Goal: Task Accomplishment & Management: Complete application form

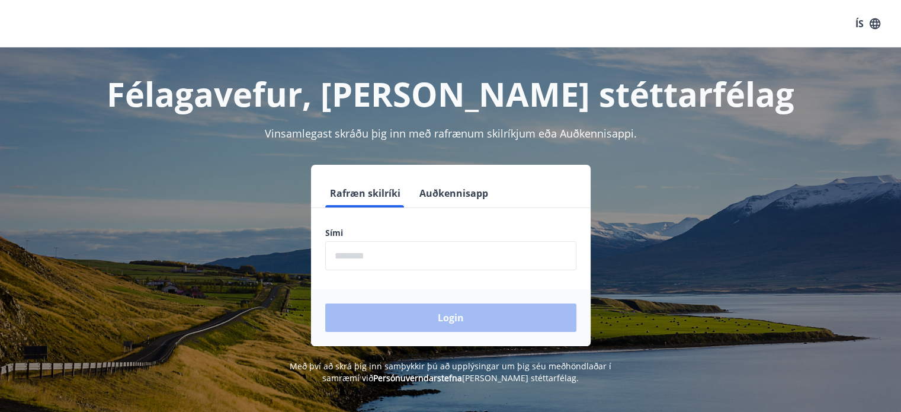
click at [388, 248] on input "phone" at bounding box center [450, 255] width 251 height 29
type input "********"
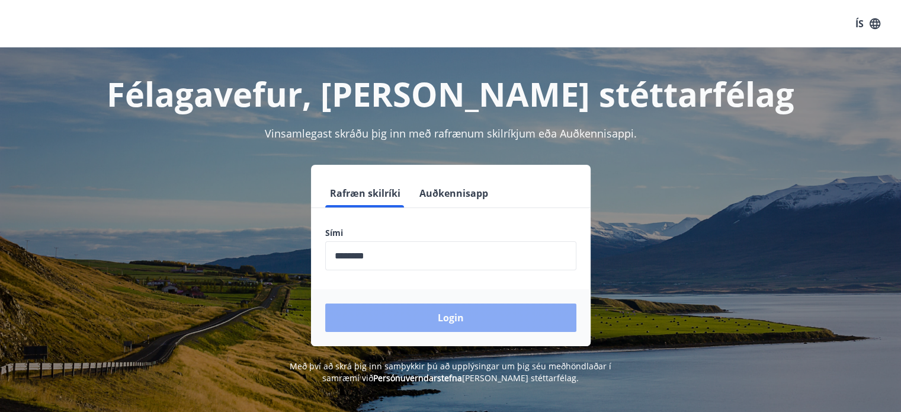
click at [402, 327] on button "Login" at bounding box center [450, 317] width 251 height 28
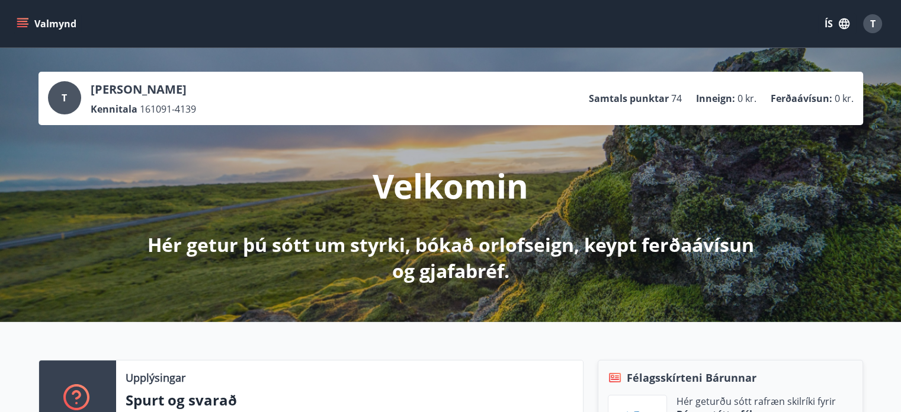
click at [840, 25] on icon "button" at bounding box center [844, 23] width 11 height 11
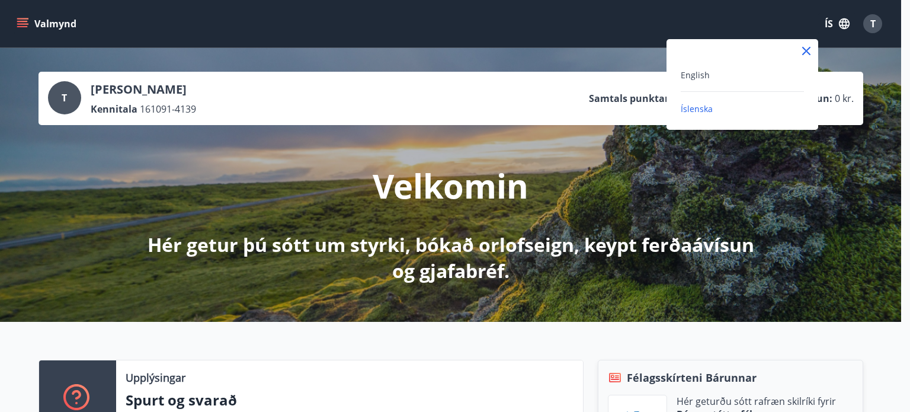
click at [704, 104] on span "Íslenska" at bounding box center [696, 108] width 32 height 11
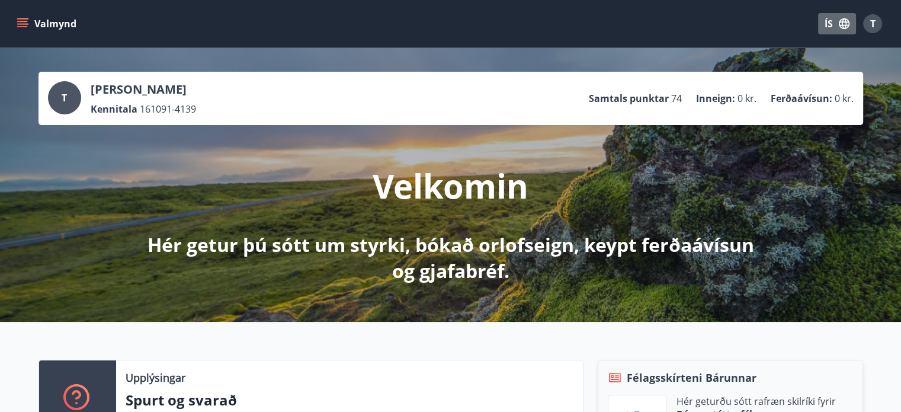
click at [849, 23] on icon "button" at bounding box center [843, 23] width 13 height 13
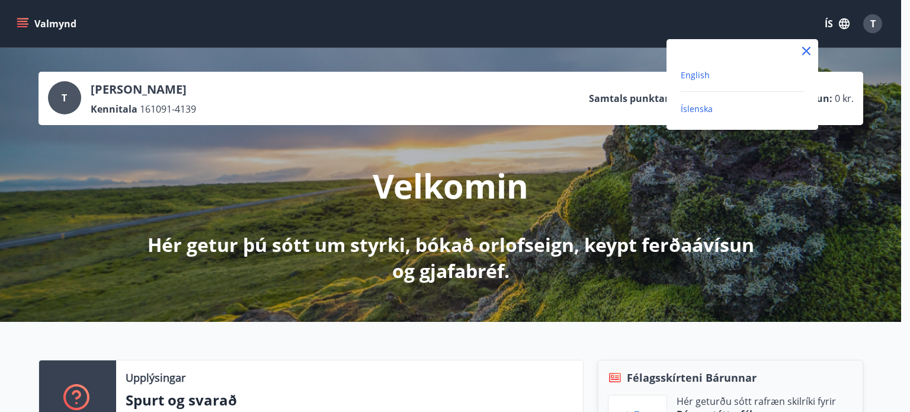
click at [702, 78] on span "English" at bounding box center [694, 74] width 29 height 11
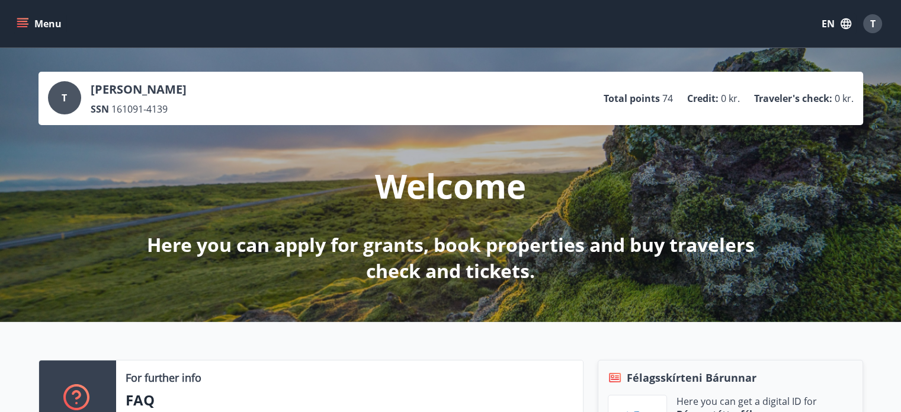
click at [34, 31] on button "Menu" at bounding box center [40, 23] width 52 height 21
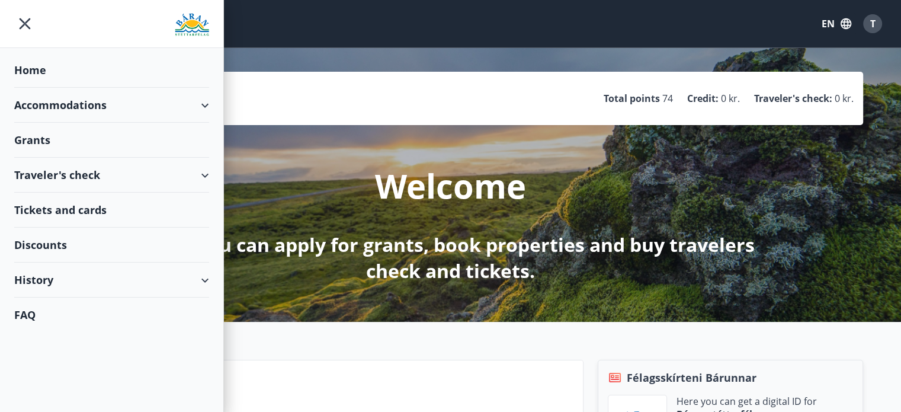
click at [58, 132] on div "Grants" at bounding box center [111, 140] width 195 height 35
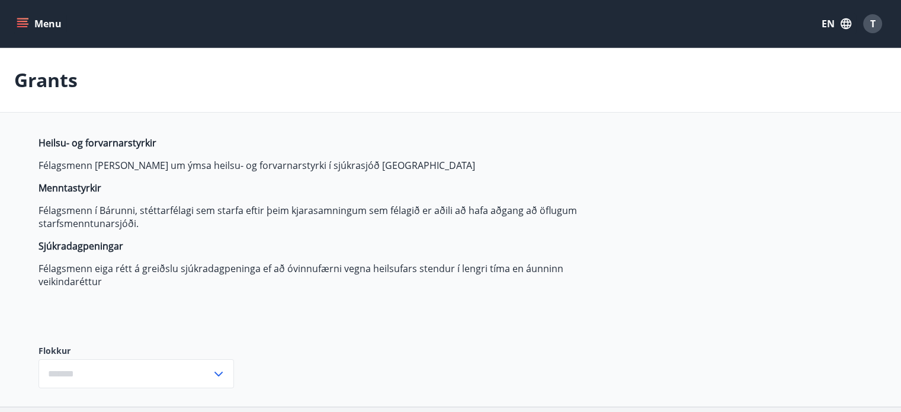
type input "***"
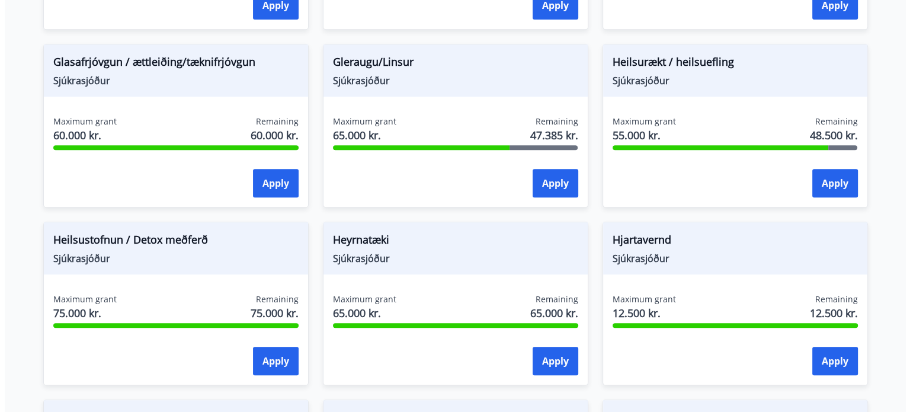
scroll to position [507, 0]
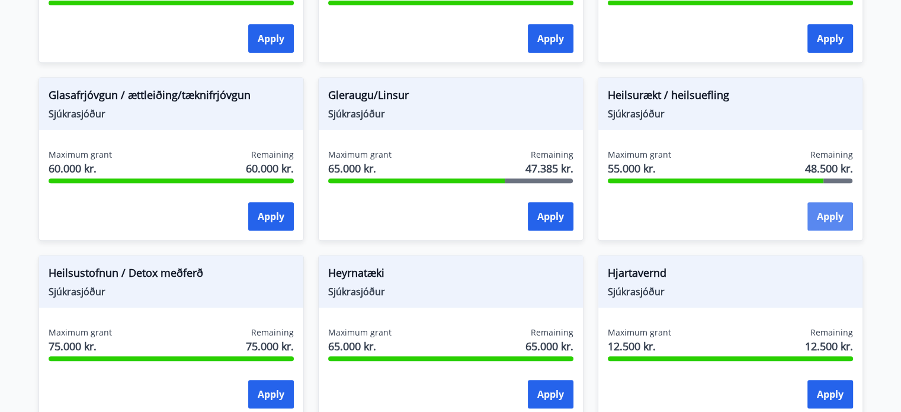
click at [837, 220] on button "Apply" at bounding box center [830, 216] width 46 height 28
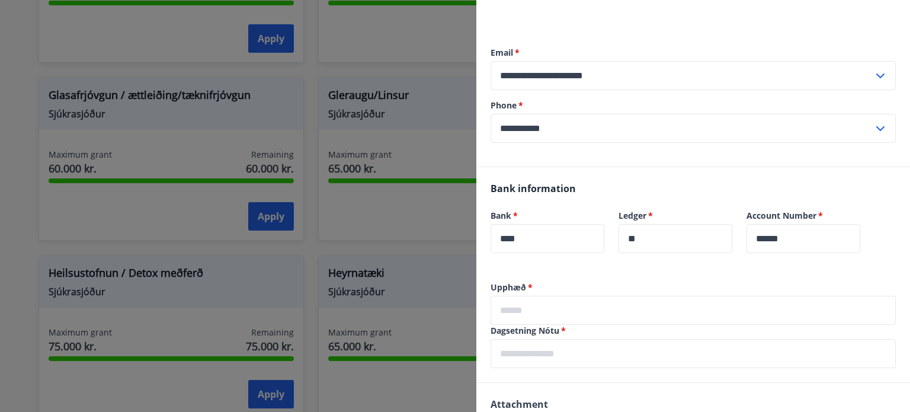
scroll to position [178, 0]
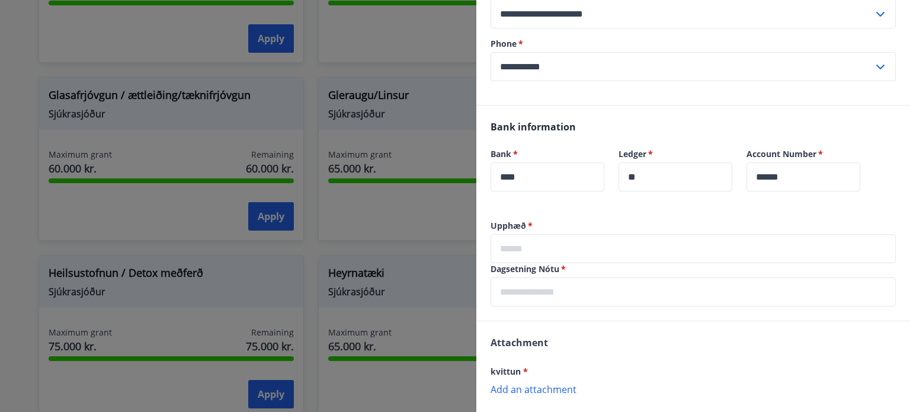
click at [521, 234] on input "text" at bounding box center [692, 248] width 405 height 29
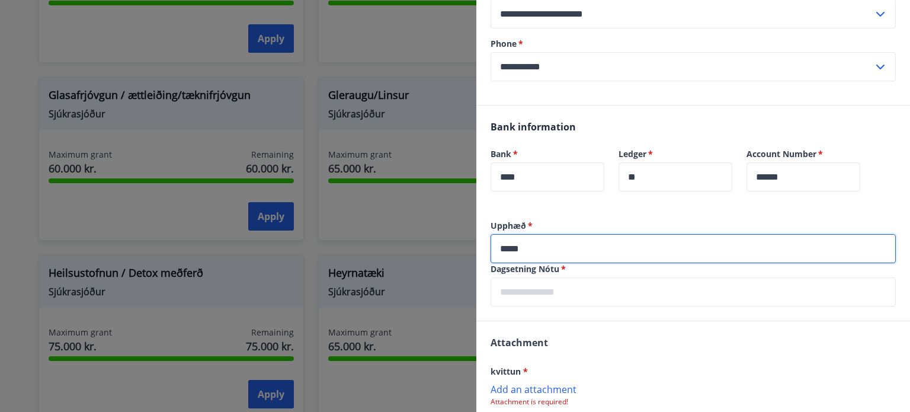
type input "*****"
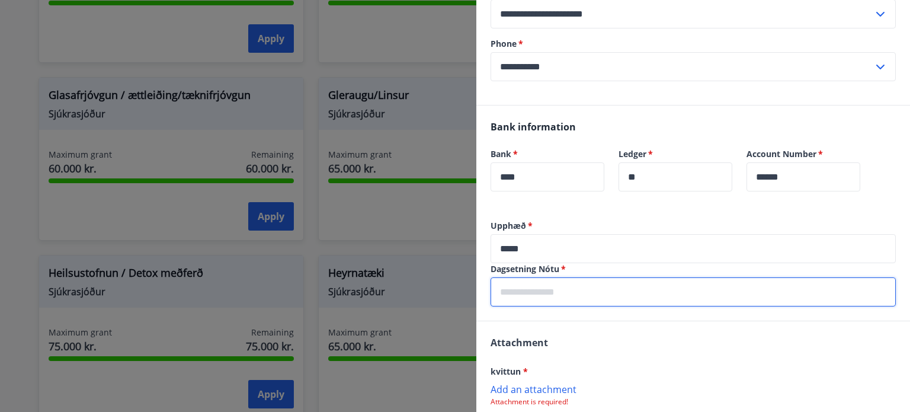
click at [528, 301] on input "text" at bounding box center [692, 291] width 405 height 29
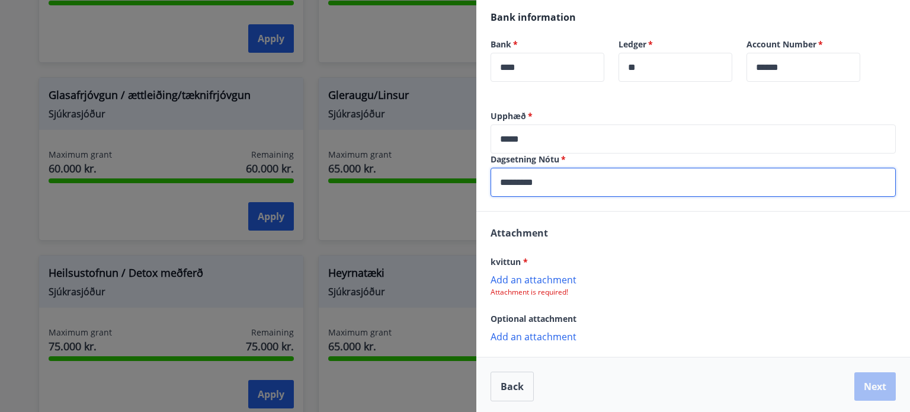
scroll to position [290, 0]
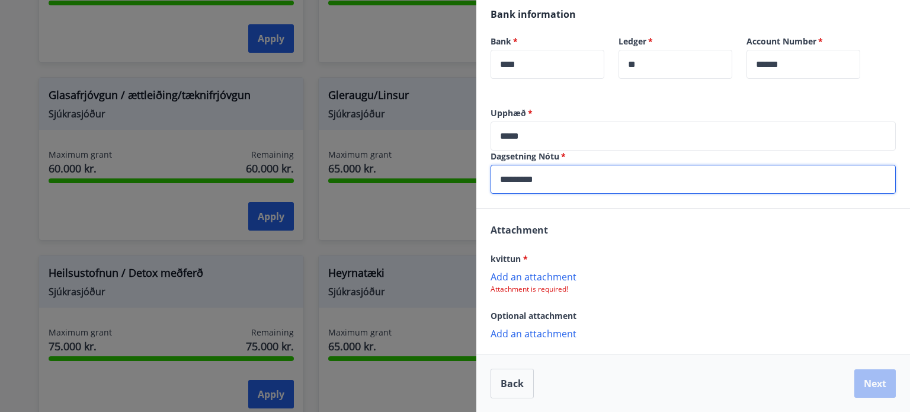
type input "*********"
click at [555, 278] on p "Add an attachment" at bounding box center [692, 276] width 405 height 12
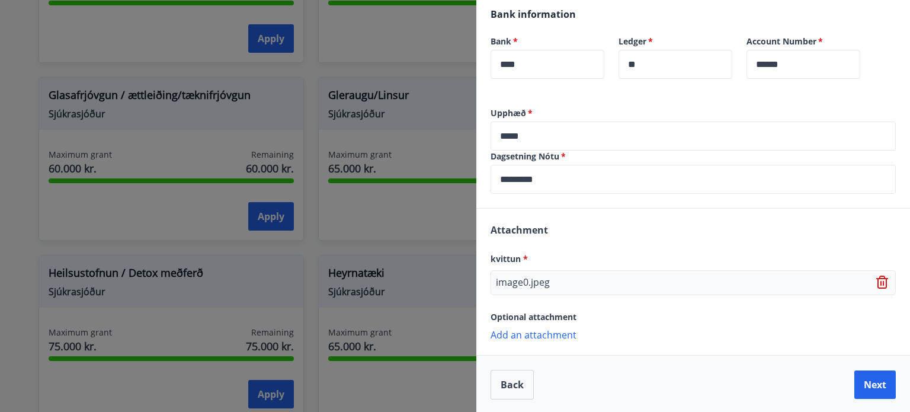
click at [538, 334] on p "Add an attachment" at bounding box center [692, 334] width 405 height 12
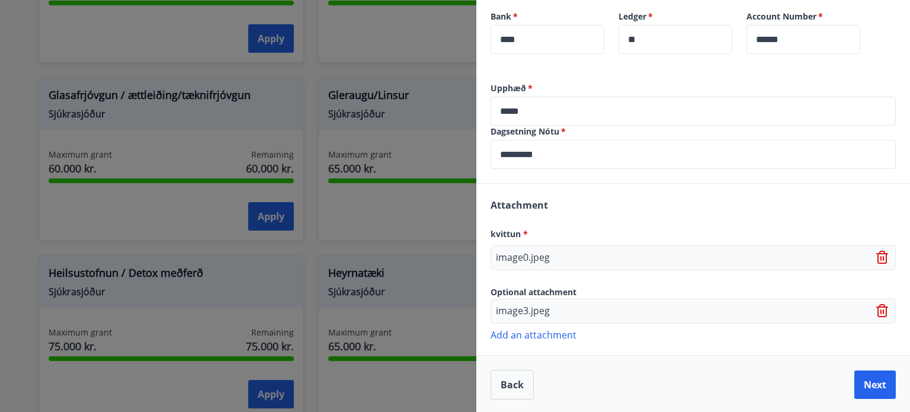
scroll to position [316, 0]
click at [871, 387] on button "Next" at bounding box center [874, 384] width 41 height 28
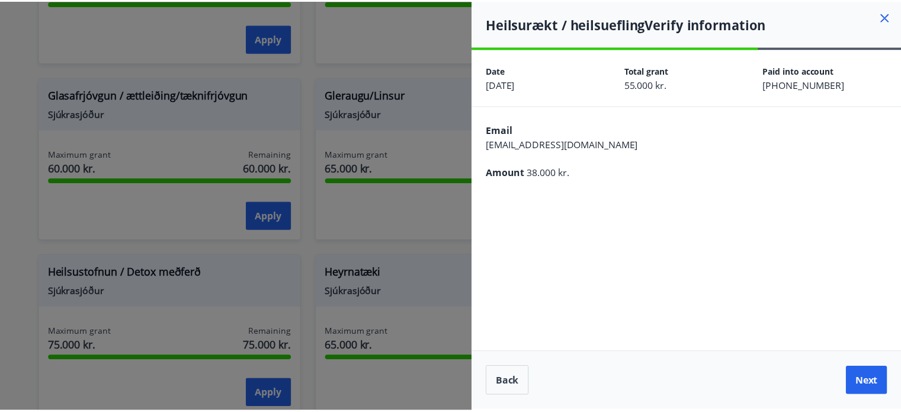
scroll to position [0, 0]
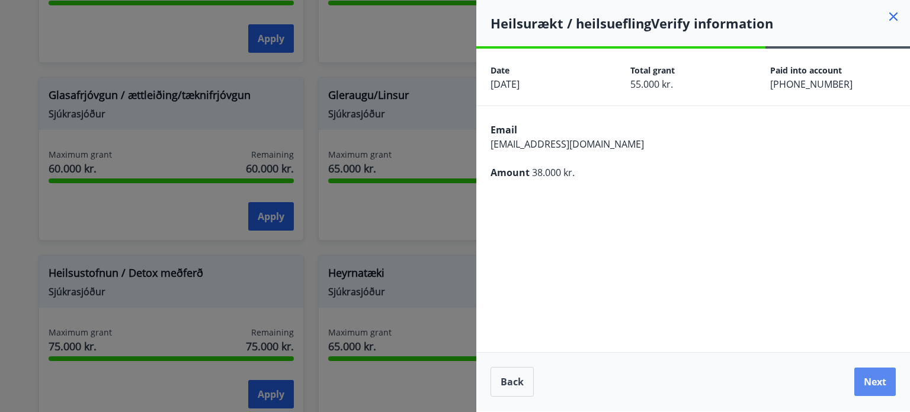
click at [881, 380] on button "Next" at bounding box center [874, 381] width 41 height 28
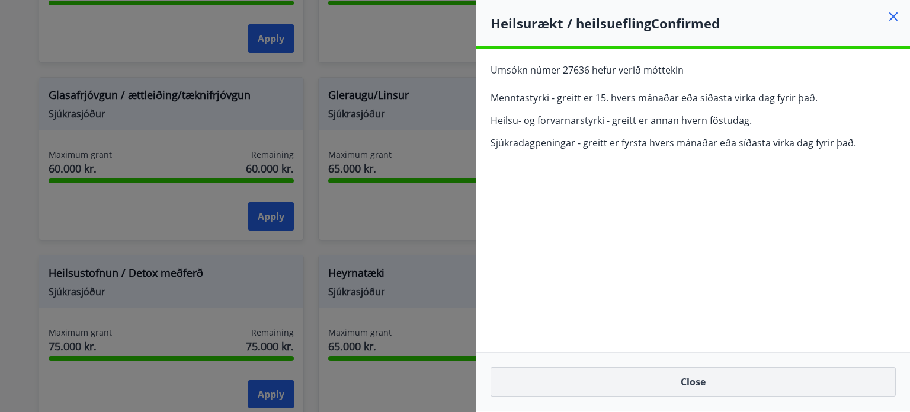
click at [689, 385] on button "Close" at bounding box center [692, 382] width 405 height 30
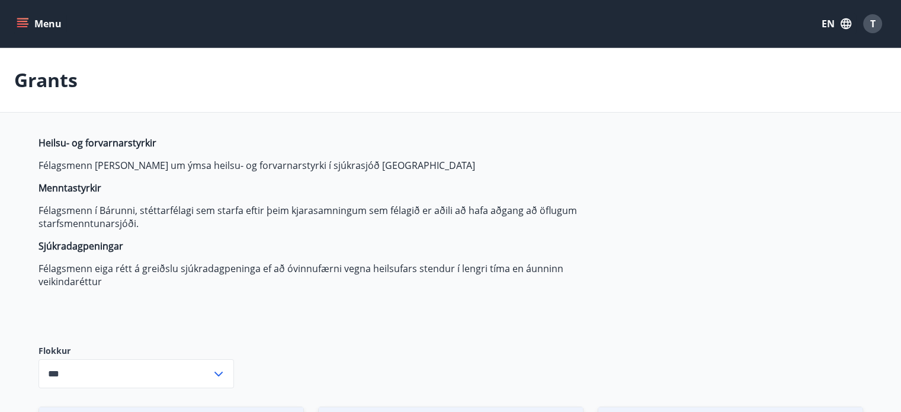
click at [874, 21] on span "T" at bounding box center [872, 23] width 5 height 13
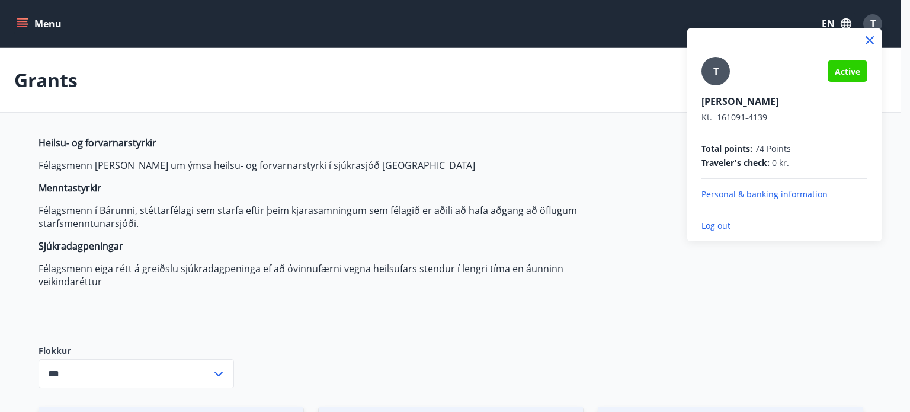
click at [717, 229] on p "Log out" at bounding box center [784, 226] width 166 height 12
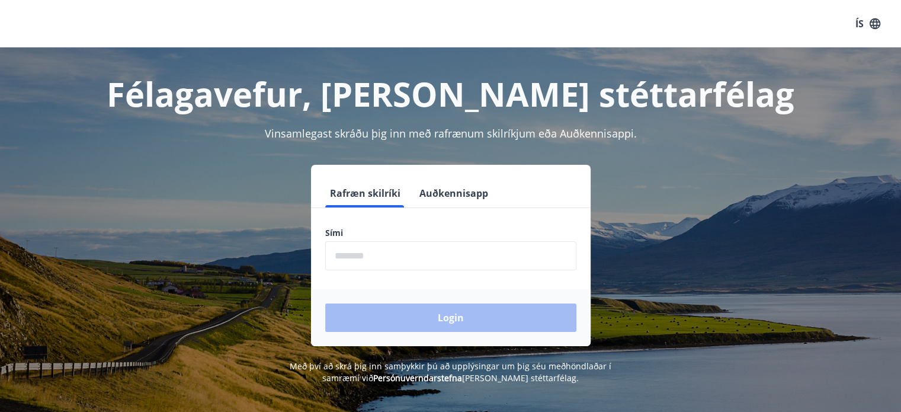
click at [436, 271] on form "Rafræn skilríki Auðkennisapp Sími ​ Login" at bounding box center [451, 262] width 280 height 167
click at [438, 252] on input "phone" at bounding box center [450, 255] width 251 height 29
type input "********"
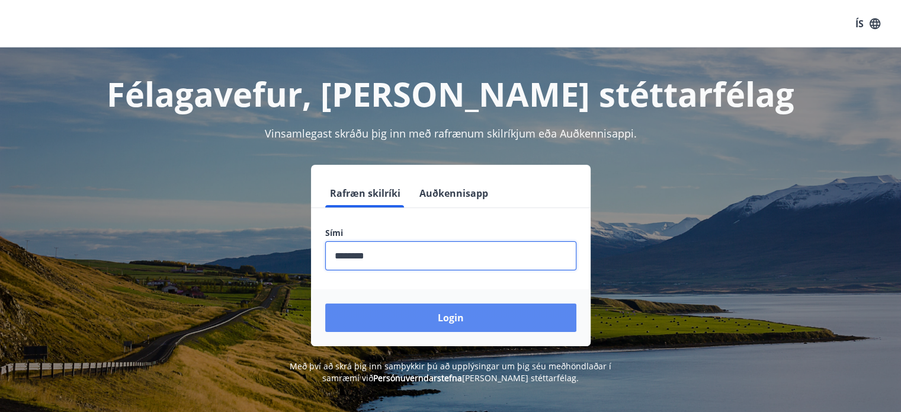
click at [421, 311] on button "Login" at bounding box center [450, 317] width 251 height 28
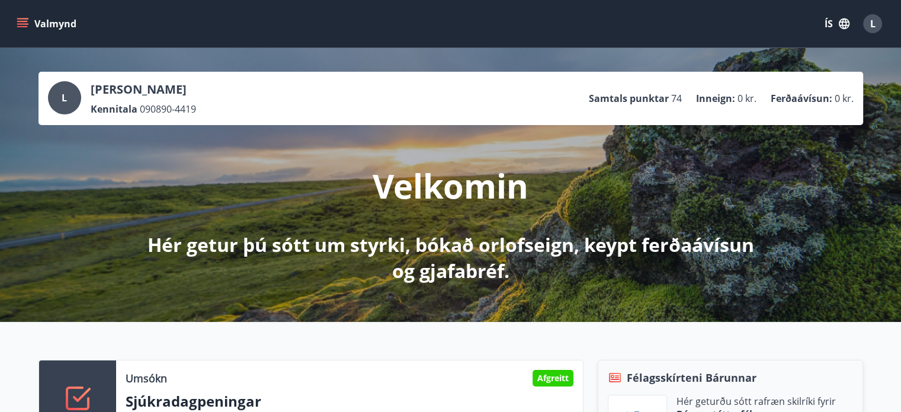
click at [844, 24] on icon "button" at bounding box center [843, 23] width 13 height 13
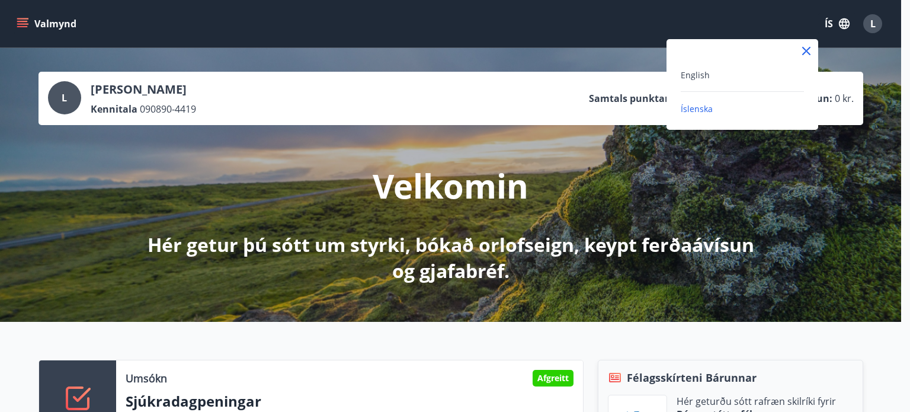
click at [731, 82] on div "English" at bounding box center [741, 80] width 123 height 24
click at [673, 82] on div "English Íslenska" at bounding box center [742, 92] width 152 height 48
click at [682, 81] on div "English" at bounding box center [741, 75] width 123 height 14
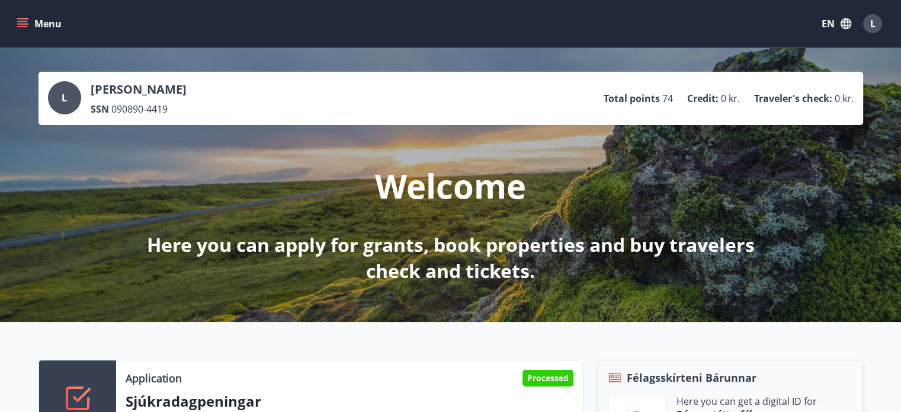
click at [689, 78] on div "L Lukás Lejsek SSN 090890-4419 Total points 74 Credit : 0 kr. Traveler's check …" at bounding box center [450, 98] width 824 height 53
click at [28, 18] on button "Menu" at bounding box center [40, 23] width 52 height 21
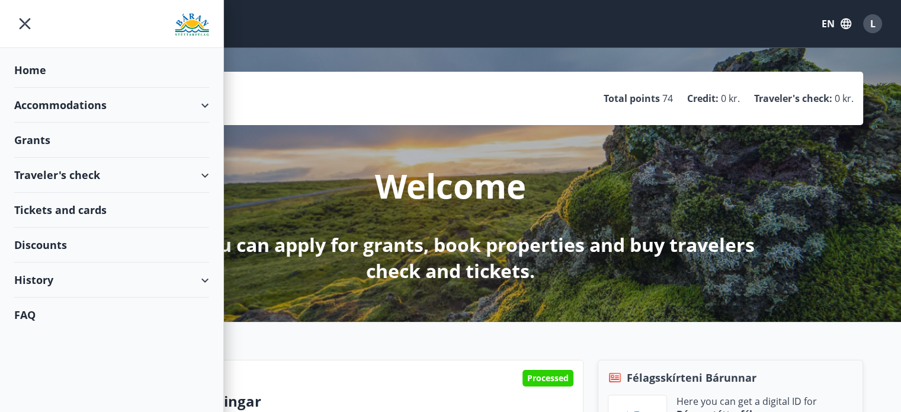
click at [50, 139] on div "Grants" at bounding box center [111, 140] width 195 height 35
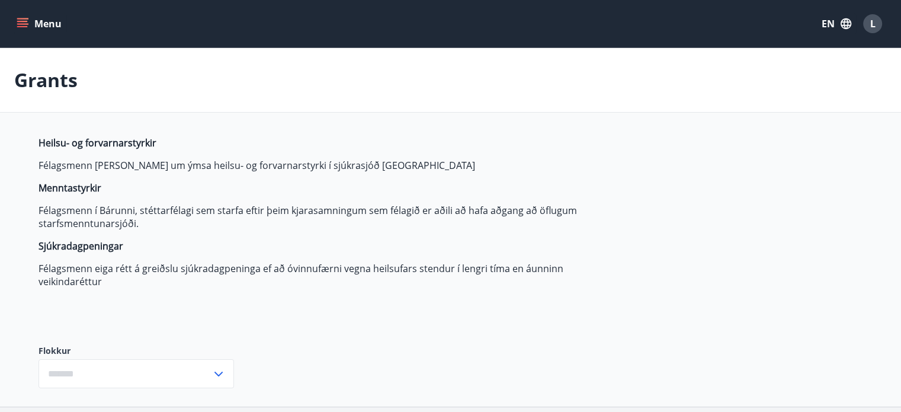
type input "***"
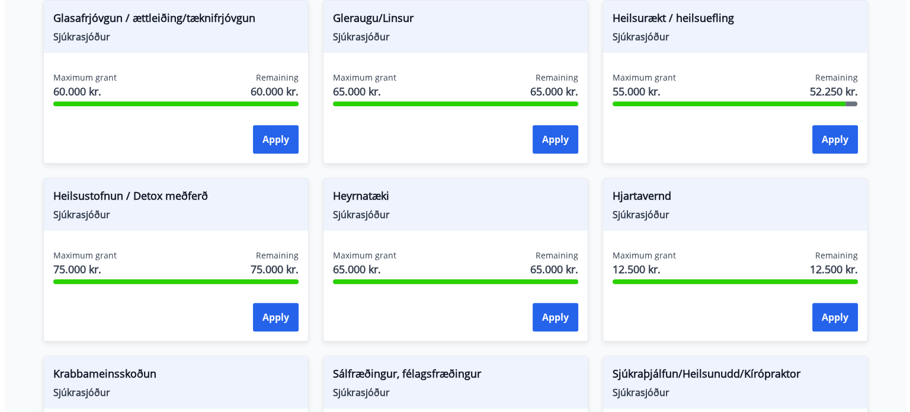
scroll to position [533, 0]
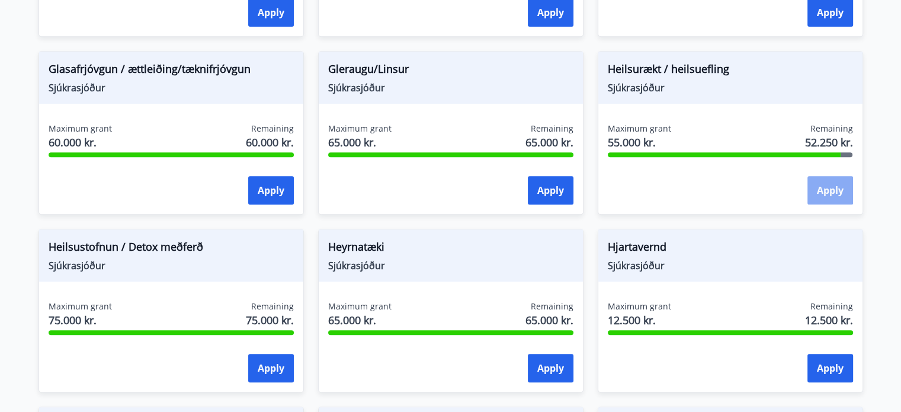
click at [839, 196] on button "Apply" at bounding box center [830, 190] width 46 height 28
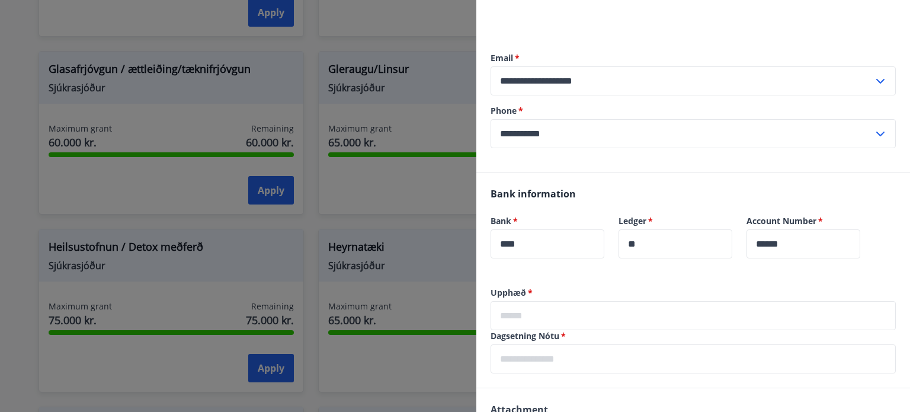
scroll to position [118, 0]
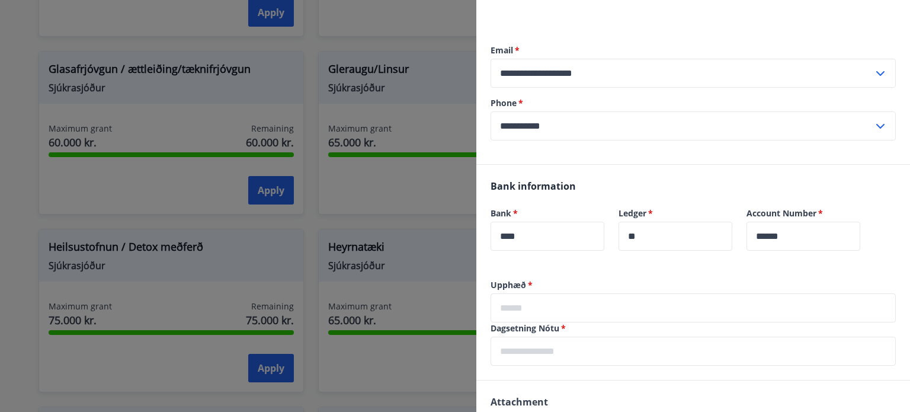
click at [551, 299] on input "text" at bounding box center [692, 307] width 405 height 29
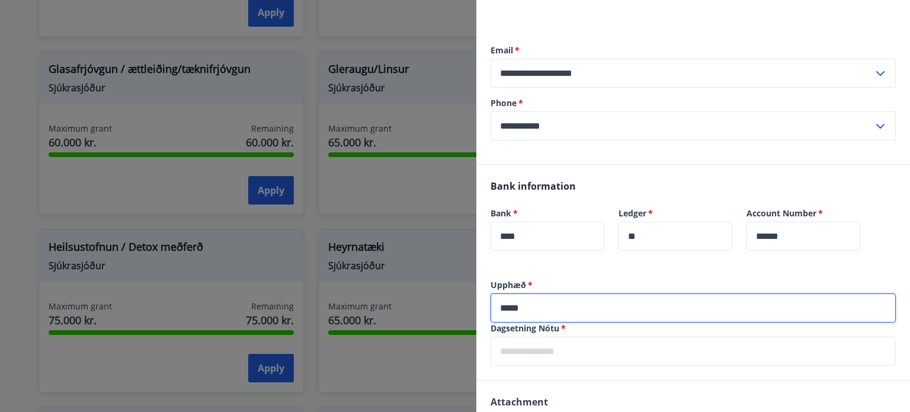
type input "*****"
click at [566, 349] on input "text" at bounding box center [692, 350] width 405 height 29
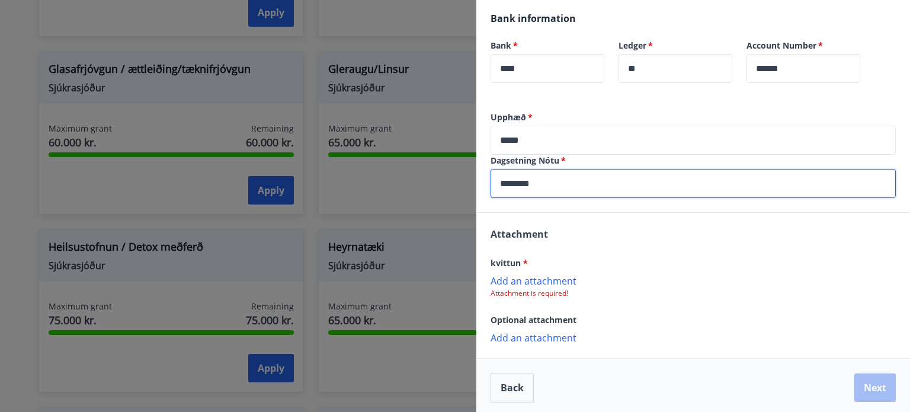
scroll to position [290, 0]
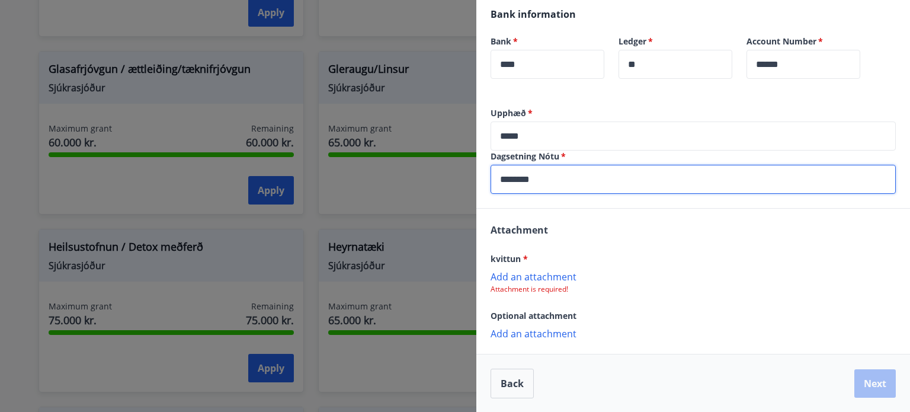
type input "********"
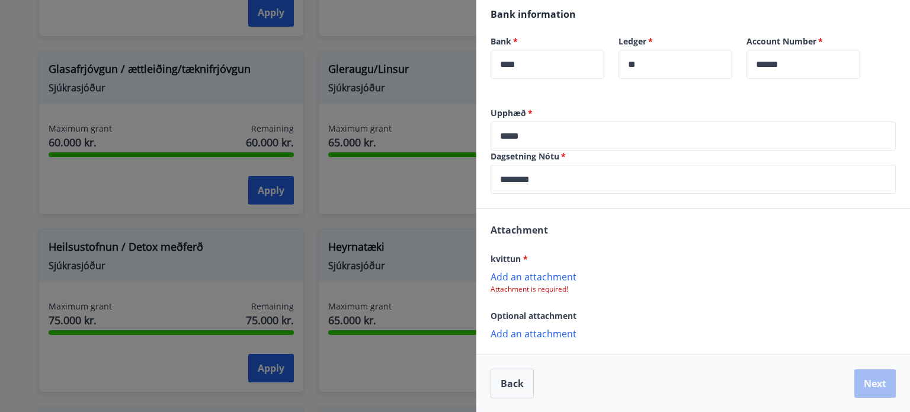
click at [557, 277] on p "Add an attachment" at bounding box center [692, 276] width 405 height 12
click at [561, 338] on p "Add an attachment" at bounding box center [692, 334] width 405 height 12
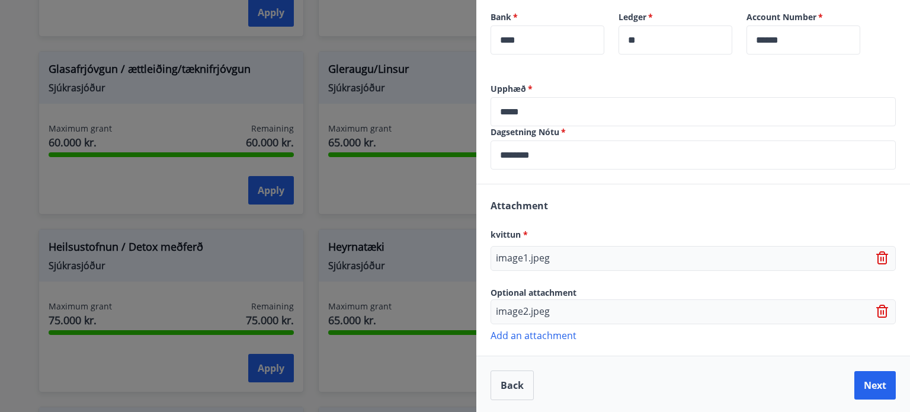
scroll to position [316, 0]
click at [865, 383] on button "Next" at bounding box center [874, 384] width 41 height 28
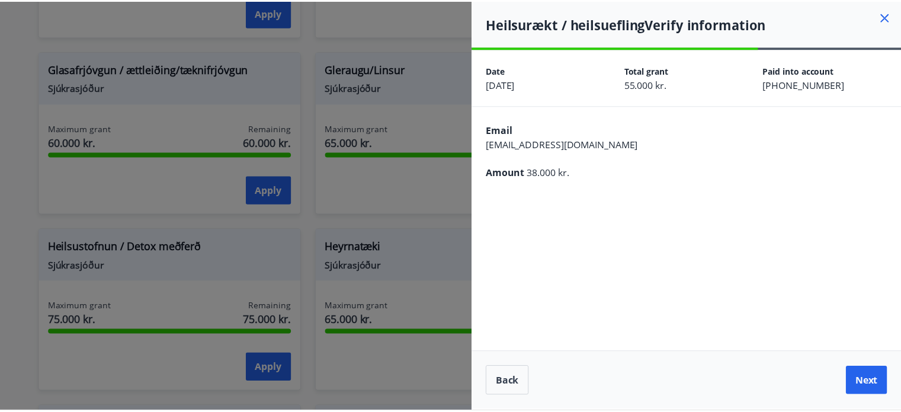
scroll to position [0, 0]
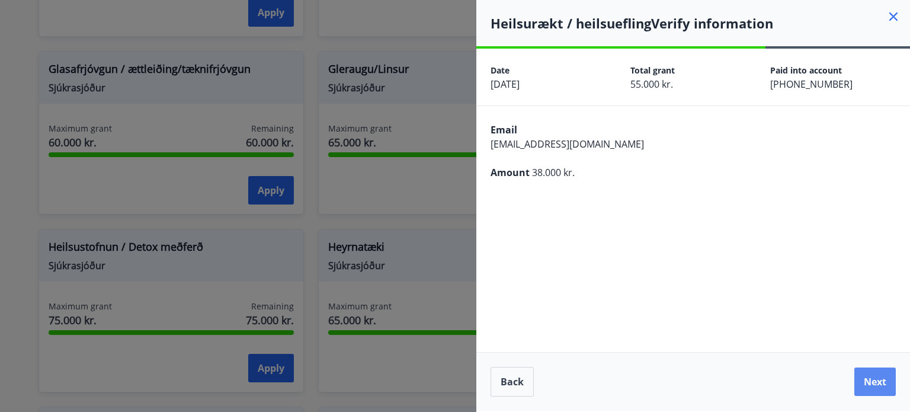
click at [867, 384] on button "Next" at bounding box center [874, 381] width 41 height 28
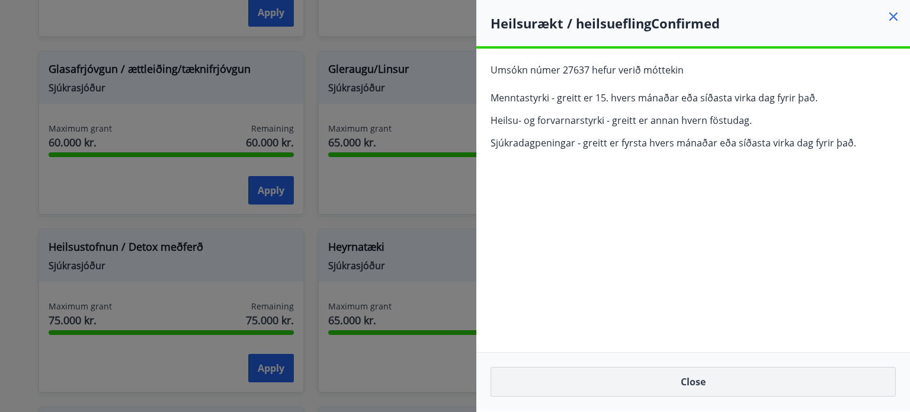
click at [696, 374] on button "Close" at bounding box center [692, 382] width 405 height 30
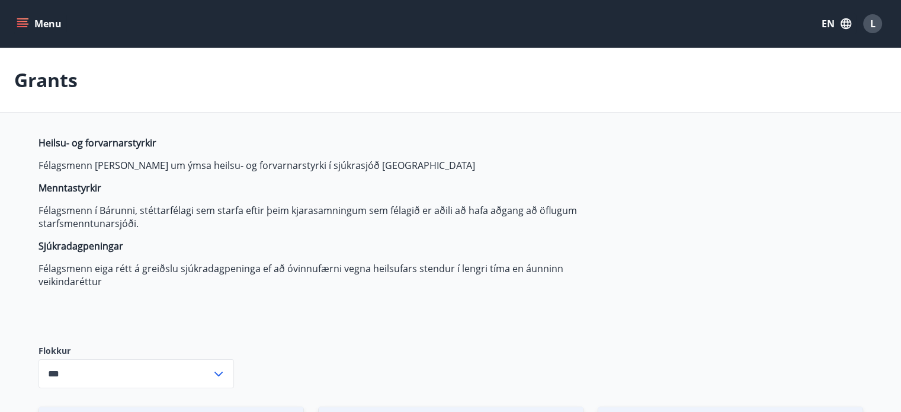
click at [846, 29] on icon "button" at bounding box center [845, 23] width 13 height 13
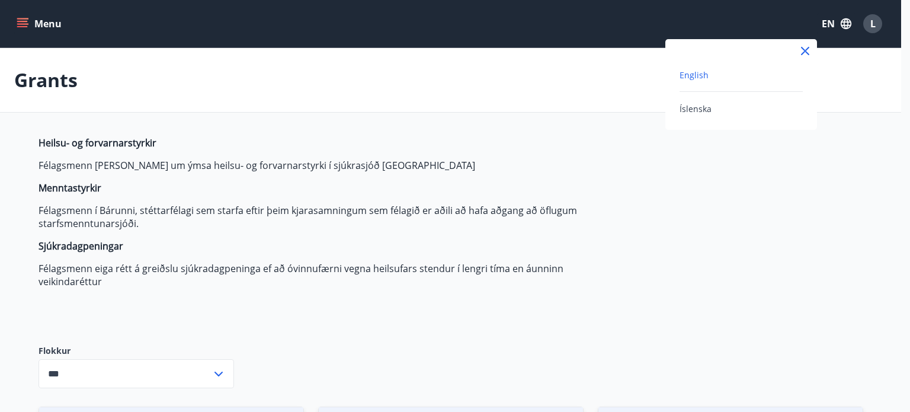
click at [872, 29] on div at bounding box center [455, 206] width 910 height 412
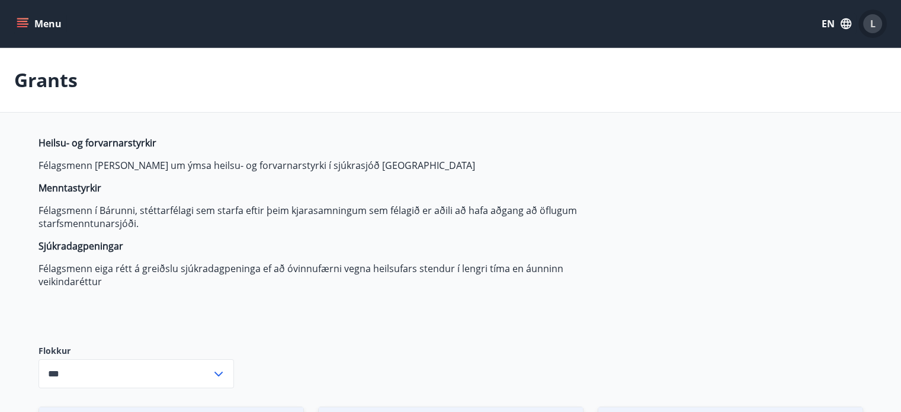
click at [872, 29] on span "L" at bounding box center [872, 23] width 5 height 13
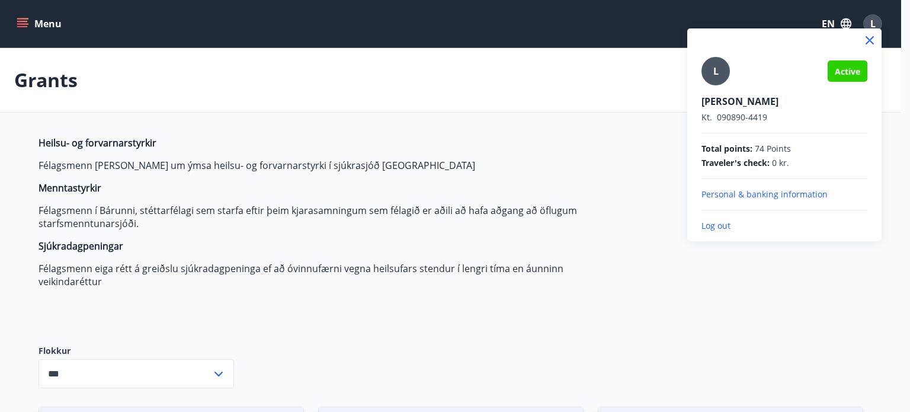
click at [720, 229] on p "Log out" at bounding box center [784, 226] width 166 height 12
click at [720, 227] on p "Log out" at bounding box center [784, 226] width 166 height 12
